Goal: Task Accomplishment & Management: Complete application form

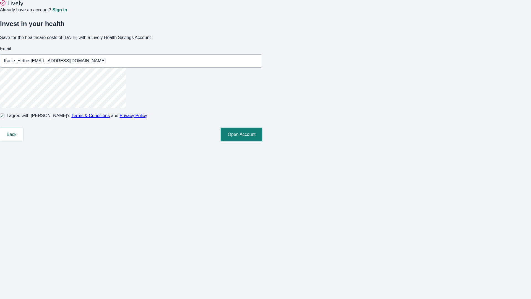
click at [262, 141] on button "Open Account" at bounding box center [241, 134] width 41 height 13
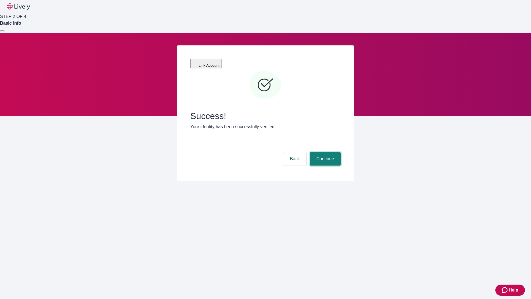
click at [324, 152] on button "Continue" at bounding box center [325, 158] width 31 height 13
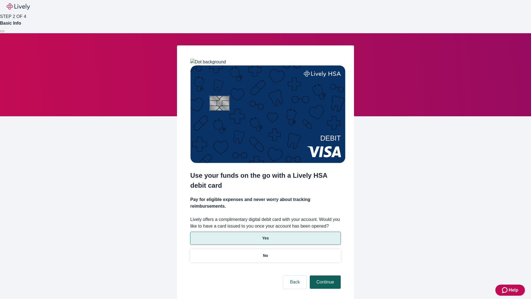
click at [324, 275] on button "Continue" at bounding box center [325, 281] width 31 height 13
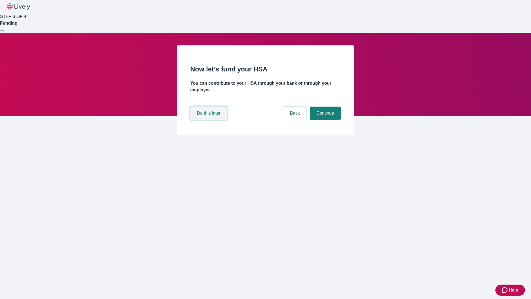
click at [209, 120] on button "Do this later" at bounding box center [208, 112] width 37 height 13
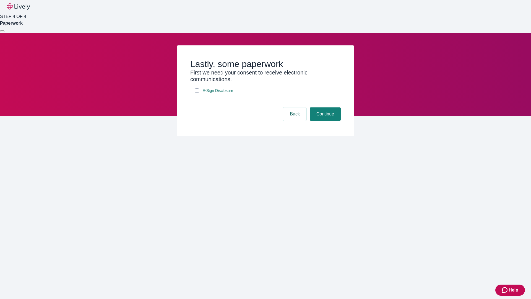
click at [197, 93] on input "E-Sign Disclosure" at bounding box center [197, 90] width 4 height 4
checkbox input "true"
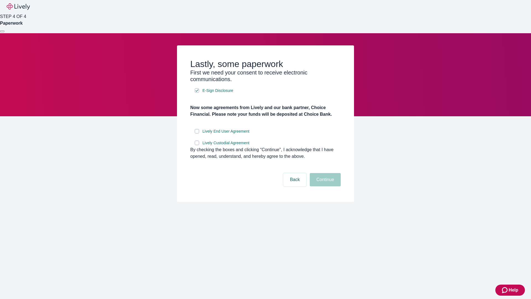
click at [197, 133] on input "Lively End User Agreement" at bounding box center [197, 131] width 4 height 4
checkbox input "true"
click at [197, 145] on input "Lively Custodial Agreement" at bounding box center [197, 142] width 4 height 4
checkbox input "true"
click at [324, 186] on button "Continue" at bounding box center [325, 179] width 31 height 13
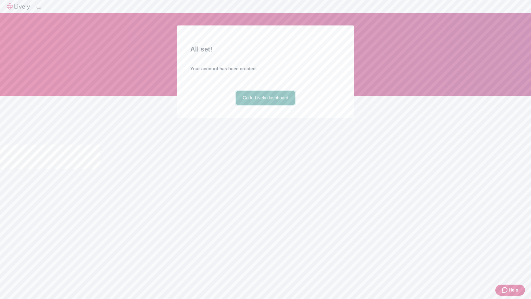
click at [265, 105] on link "Go to Lively dashboard" at bounding box center [265, 97] width 59 height 13
